Goal: Task Accomplishment & Management: Manage account settings

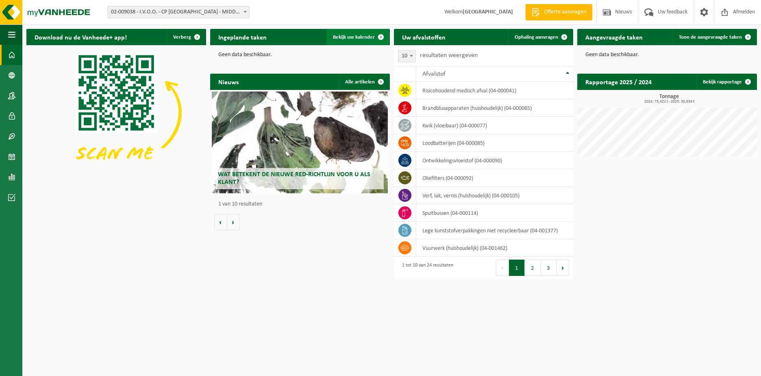
click at [366, 37] on span "Bekijk uw kalender" at bounding box center [354, 37] width 42 height 5
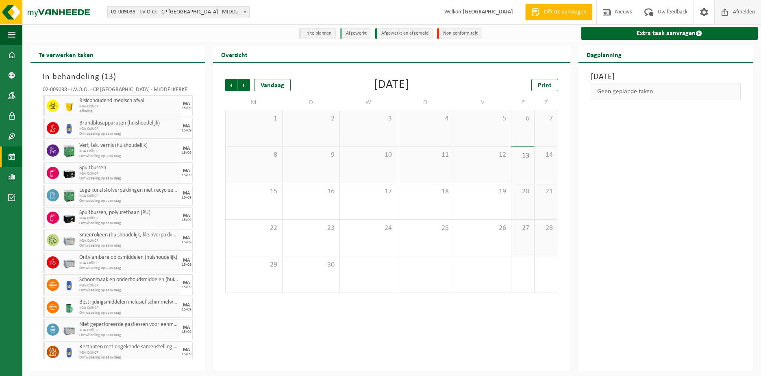
click at [739, 8] on span "Afmelden" at bounding box center [744, 12] width 26 height 24
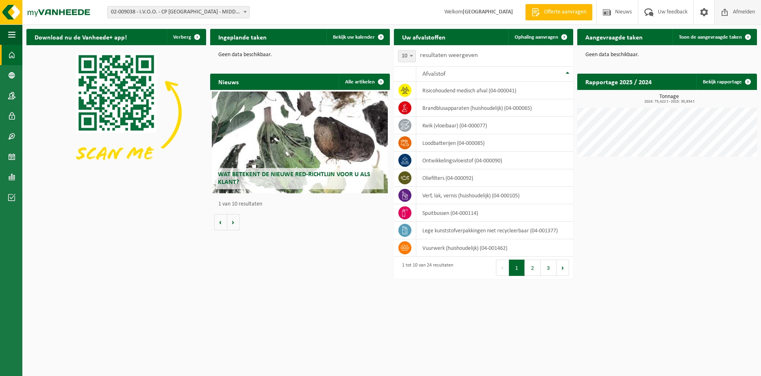
click at [743, 13] on span "Afmelden" at bounding box center [744, 12] width 26 height 24
